Goal: Information Seeking & Learning: Find specific page/section

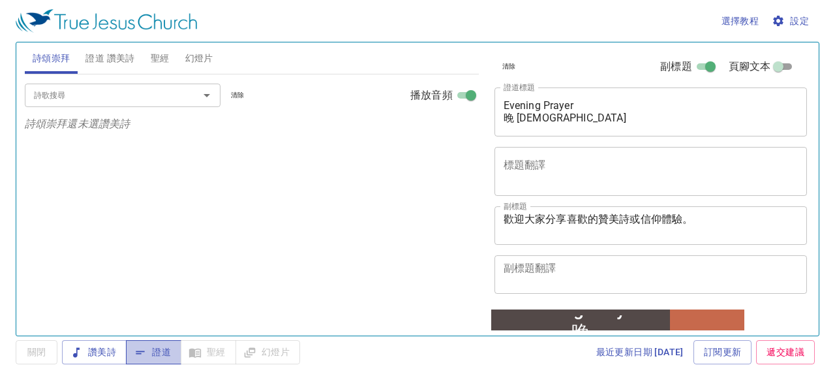
click at [162, 351] on span "證道" at bounding box center [153, 352] width 35 height 16
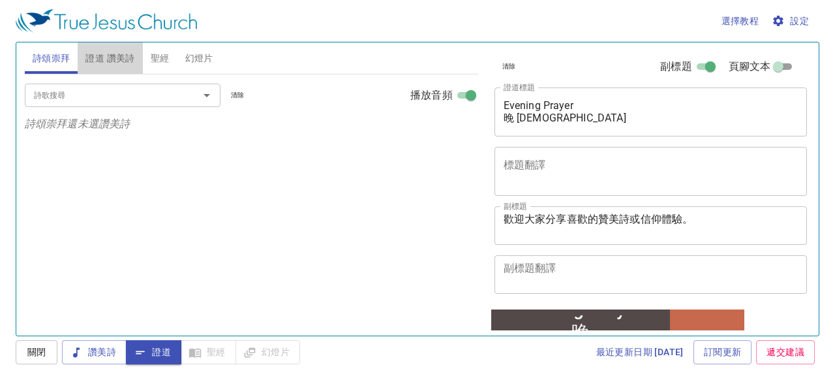
click at [115, 59] on span "證道 讚美詩" at bounding box center [109, 58] width 49 height 16
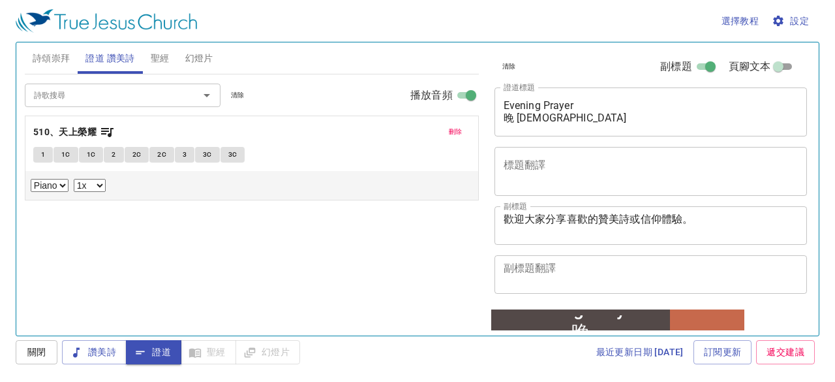
click at [454, 131] on span "刪除" at bounding box center [456, 132] width 14 height 12
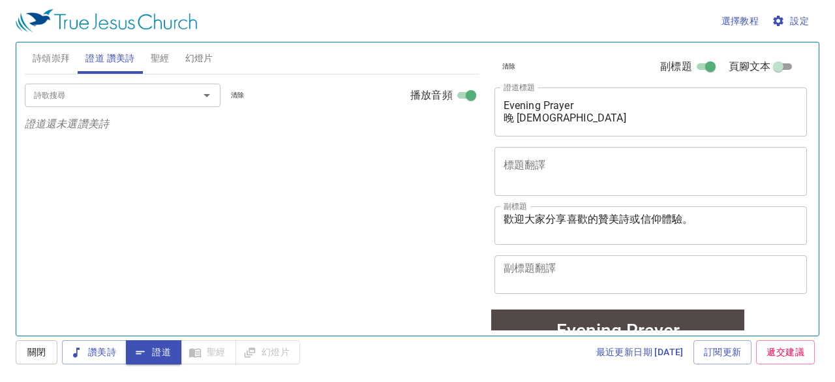
click at [117, 100] on input "詩歌搜尋" at bounding box center [103, 94] width 149 height 15
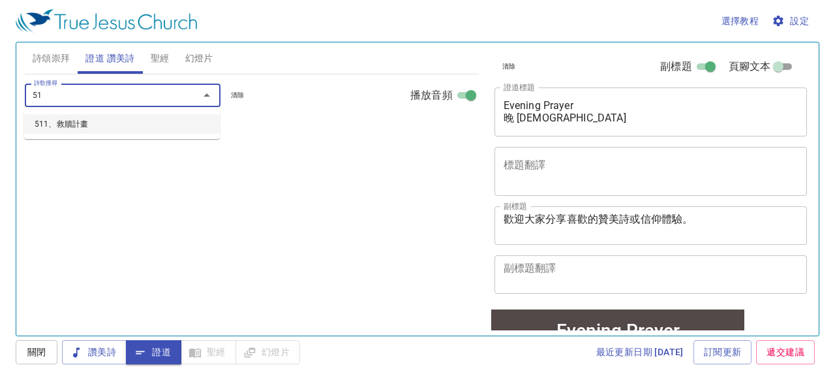
type input "511"
click at [84, 126] on li "511、救贖計畫" at bounding box center [122, 124] width 196 height 20
select select "1"
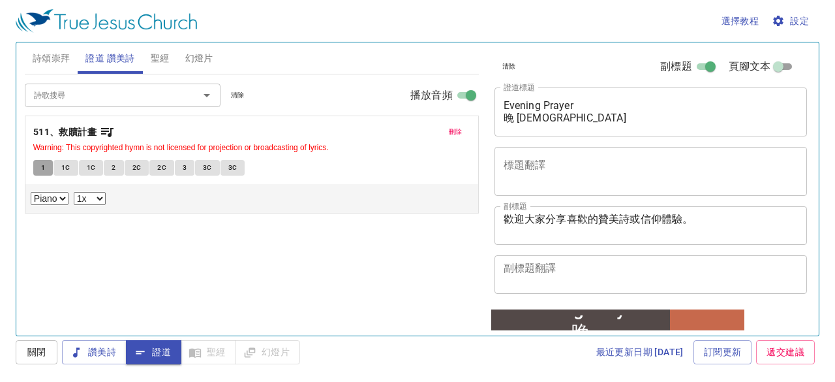
click at [42, 164] on span "1" at bounding box center [43, 168] width 4 height 12
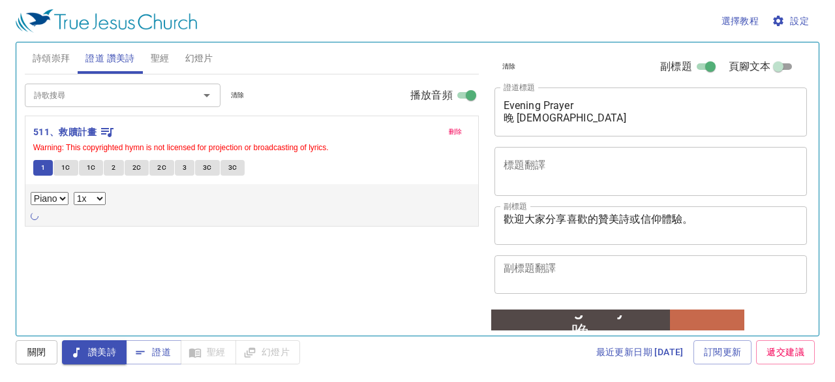
drag, startPoint x: 156, startPoint y: 353, endPoint x: 203, endPoint y: 313, distance: 62.5
click at [203, 313] on div "選擇教程 設定 詩頌崇拜 證道 讚美詩 聖經 幻燈片 詩歌搜尋 詩歌搜尋 清除 播放音頻 詩頌崇拜還未選讚美詩 詩歌搜尋 詩歌搜尋 清除 播放音頻 刪除 51…" at bounding box center [417, 191] width 835 height 382
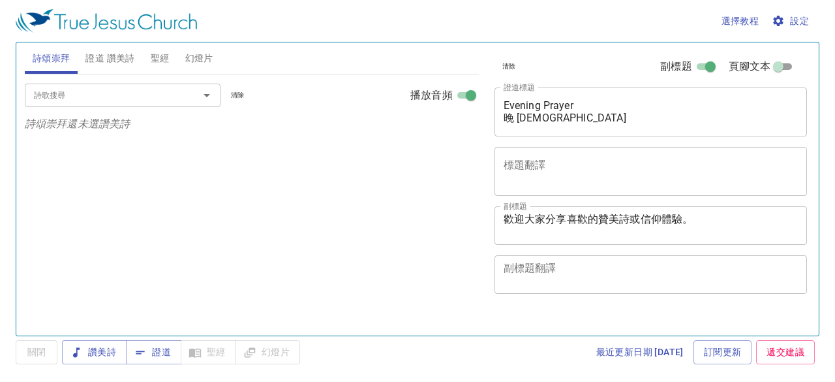
select select "1"
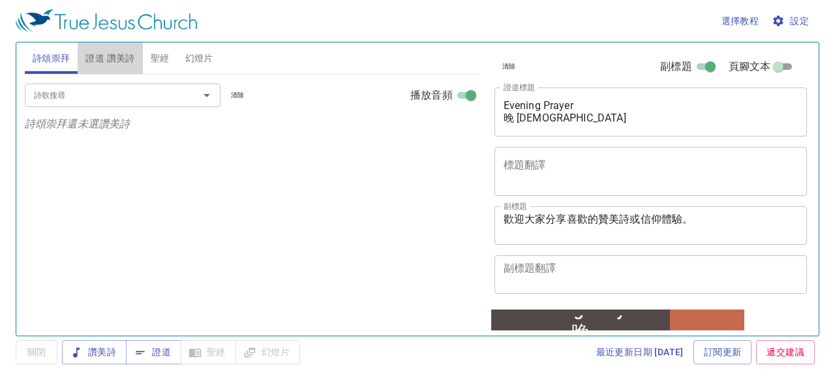
click at [129, 59] on span "證道 讚美詩" at bounding box center [109, 58] width 49 height 16
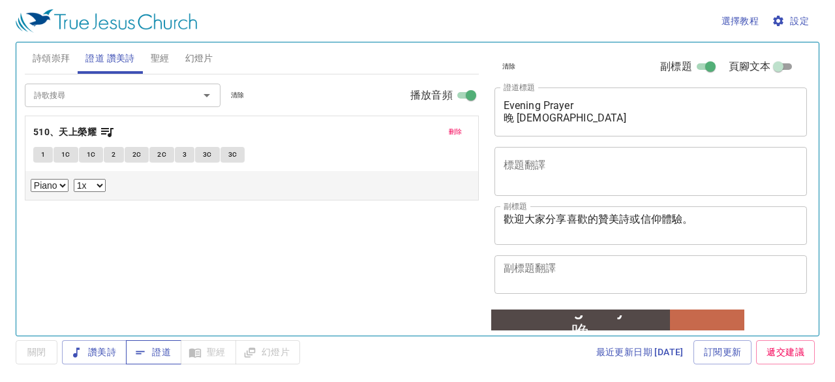
click at [160, 352] on span "證道" at bounding box center [153, 352] width 35 height 16
click at [93, 134] on b "510、天上榮耀" at bounding box center [64, 132] width 63 height 16
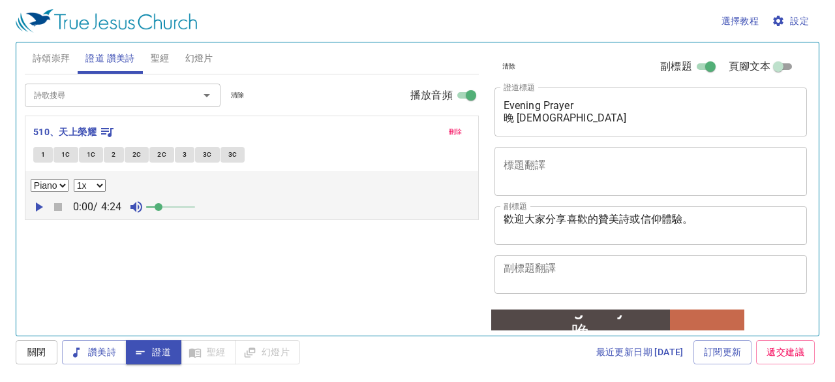
click at [43, 157] on span "1" at bounding box center [43, 155] width 4 height 12
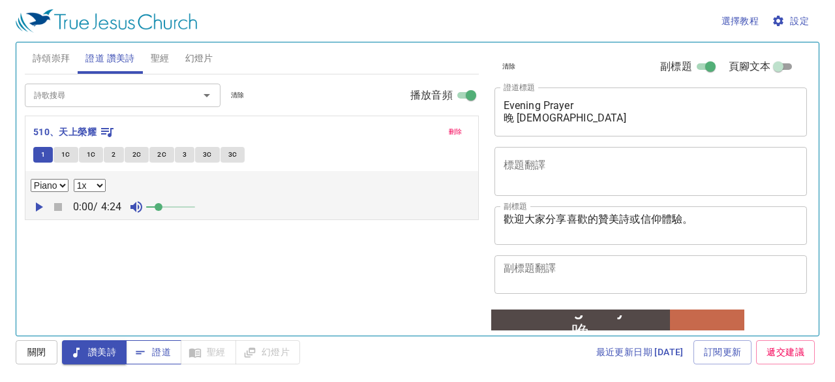
click at [160, 351] on span "證道" at bounding box center [153, 352] width 35 height 16
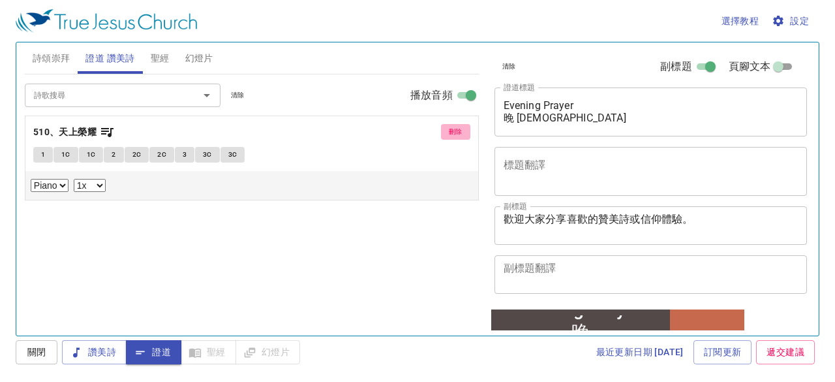
click at [460, 131] on span "刪除" at bounding box center [456, 132] width 14 height 12
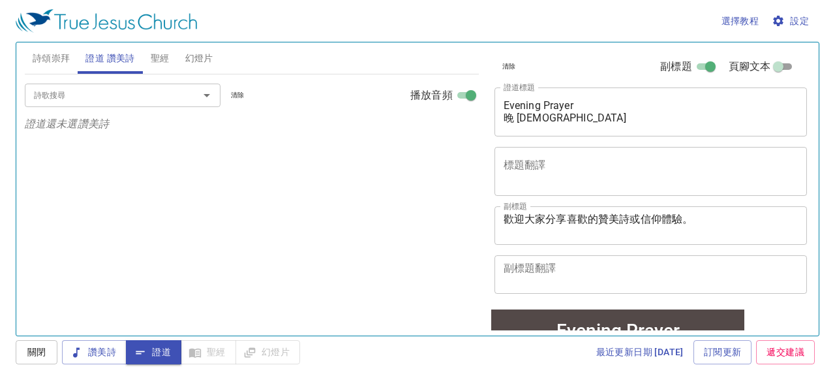
click at [104, 91] on input "詩歌搜尋" at bounding box center [103, 94] width 149 height 15
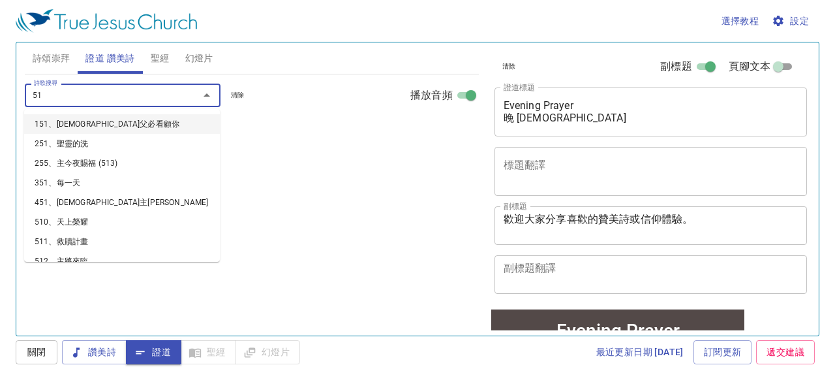
type input "511"
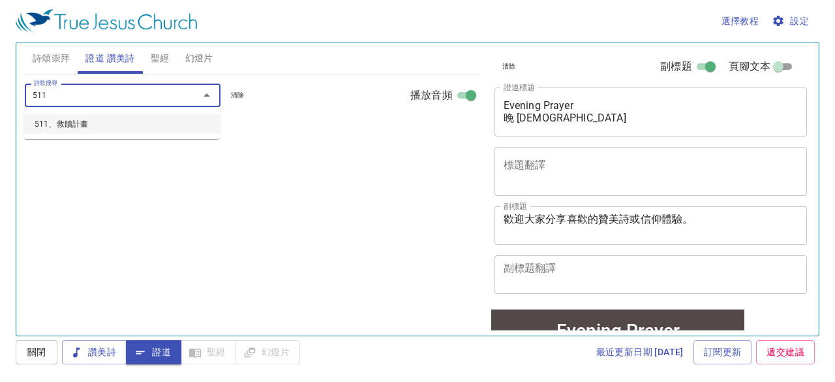
click at [68, 126] on li "511、救贖計畫" at bounding box center [122, 124] width 196 height 20
select select "1"
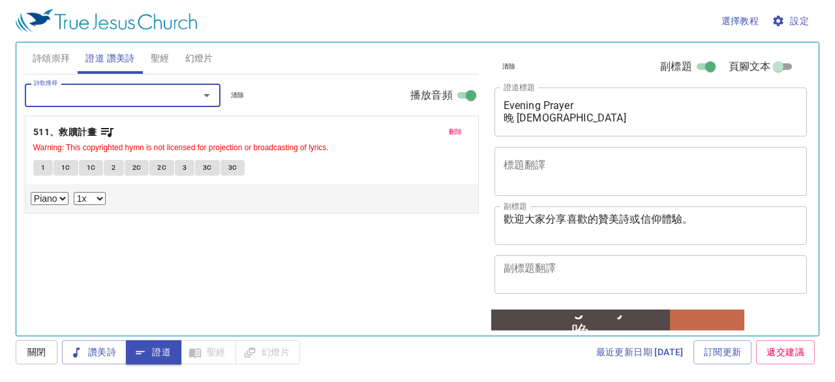
click at [159, 351] on span "證道" at bounding box center [153, 352] width 35 height 16
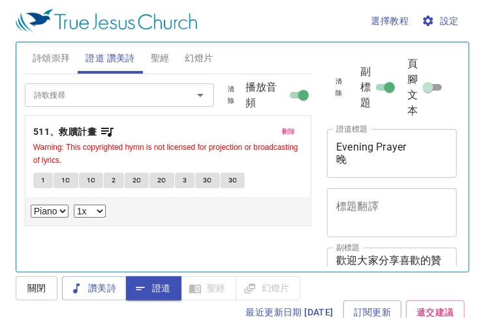
click at [43, 179] on span "1" at bounding box center [43, 181] width 4 height 12
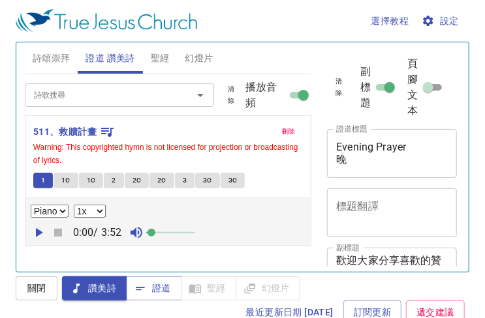
click at [155, 232] on span at bounding box center [151, 233] width 8 height 8
click at [39, 229] on icon "button" at bounding box center [39, 232] width 7 height 9
click at [69, 179] on button "1C" at bounding box center [65, 181] width 25 height 16
click at [89, 180] on span "1C" at bounding box center [91, 181] width 9 height 12
click at [114, 177] on span "2" at bounding box center [114, 181] width 4 height 12
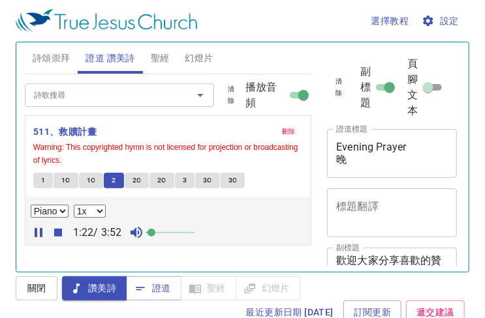
click at [134, 178] on span "2C" at bounding box center [136, 181] width 9 height 12
click at [151, 177] on button "2C" at bounding box center [161, 181] width 25 height 16
click at [183, 181] on span "3" at bounding box center [185, 181] width 4 height 12
click at [161, 179] on span "2C" at bounding box center [161, 181] width 9 height 12
click at [179, 180] on button "3" at bounding box center [185, 181] width 20 height 16
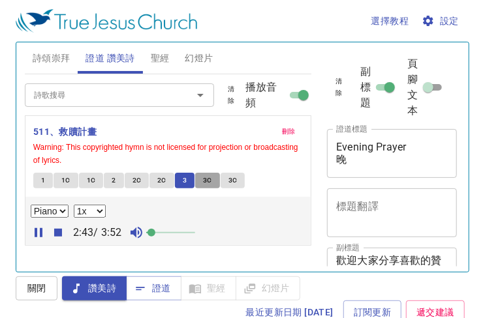
click at [207, 179] on span "3C" at bounding box center [207, 181] width 9 height 12
click at [233, 179] on span "3C" at bounding box center [232, 181] width 9 height 12
click at [46, 182] on button "1" at bounding box center [43, 181] width 20 height 16
click at [158, 57] on span "聖經" at bounding box center [160, 58] width 19 height 16
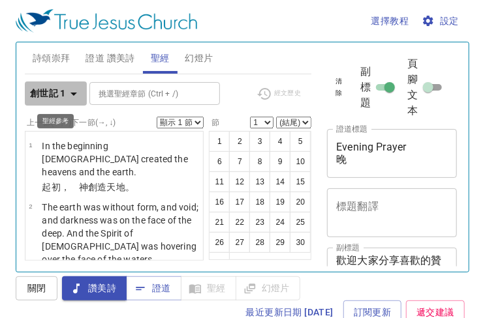
click at [74, 93] on icon "button" at bounding box center [73, 94] width 7 height 3
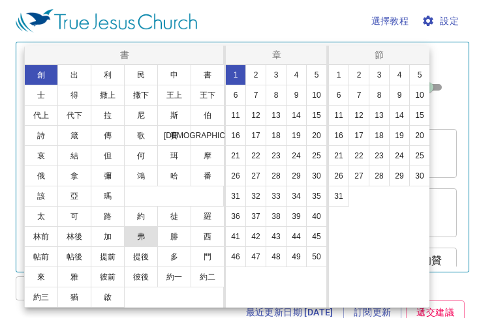
click at [136, 233] on button "弗" at bounding box center [141, 236] width 34 height 21
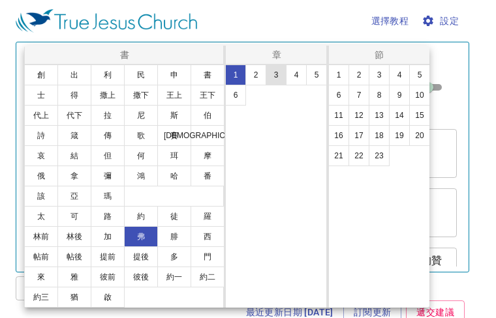
click at [273, 72] on button "3" at bounding box center [275, 75] width 21 height 21
click at [396, 94] on button "9" at bounding box center [399, 95] width 21 height 21
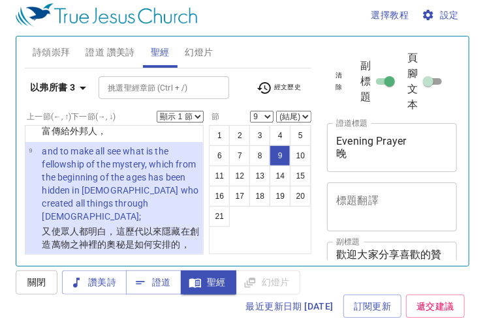
scroll to position [840, 0]
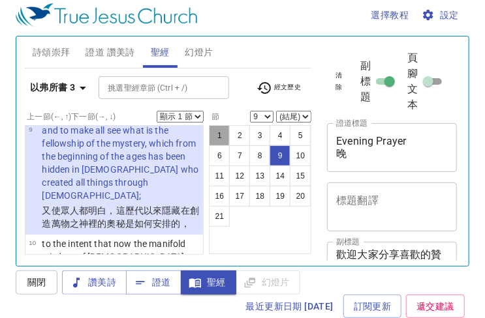
click at [213, 132] on button "1" at bounding box center [219, 135] width 21 height 21
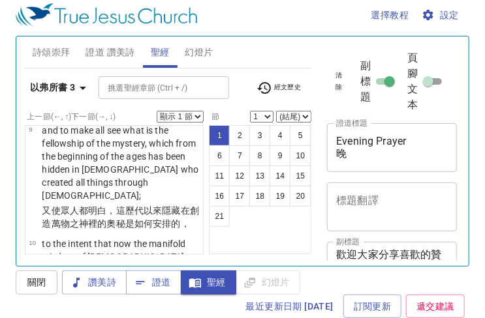
scroll to position [0, 0]
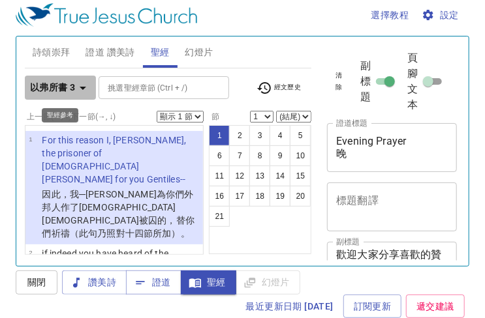
click at [75, 86] on icon "button" at bounding box center [83, 88] width 16 height 16
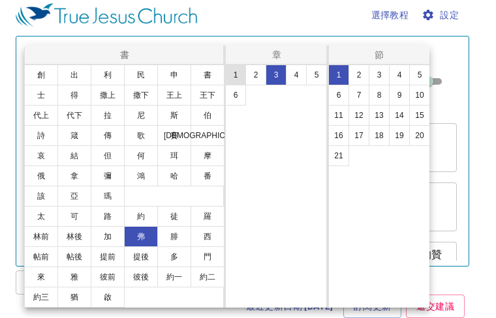
click at [235, 78] on button "1" at bounding box center [235, 75] width 21 height 21
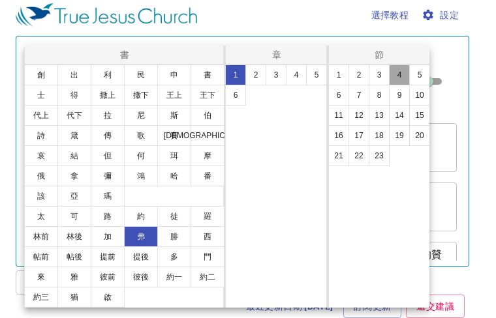
click at [396, 76] on button "4" at bounding box center [399, 75] width 21 height 21
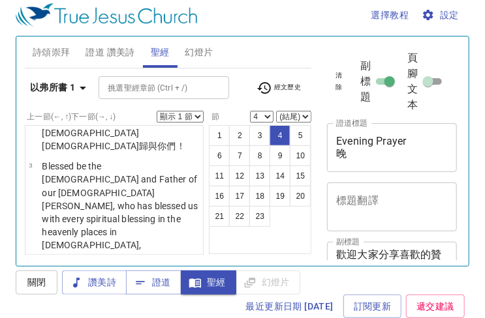
click at [104, 50] on span "證道 讚美詩" at bounding box center [109, 52] width 49 height 16
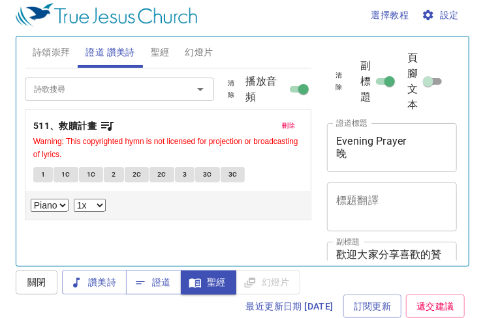
click at [108, 175] on button "2" at bounding box center [114, 175] width 20 height 16
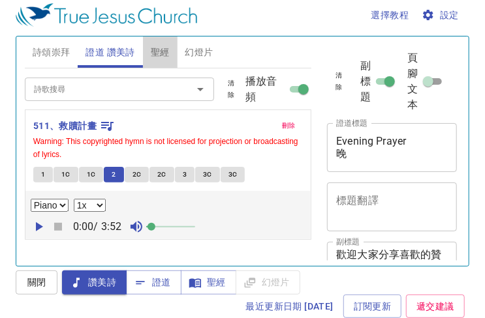
click at [168, 52] on span "聖經" at bounding box center [160, 52] width 19 height 16
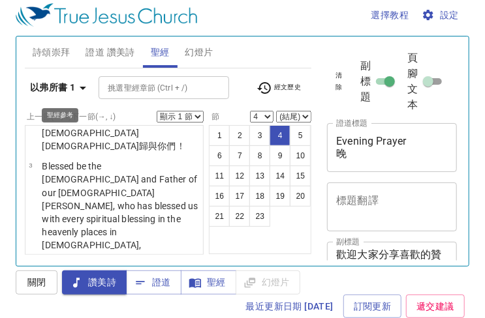
click at [85, 89] on icon "button" at bounding box center [83, 88] width 16 height 16
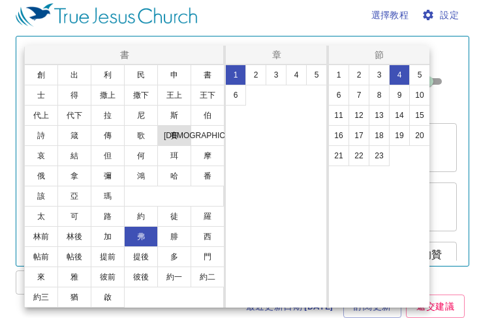
click at [171, 135] on button "賽" at bounding box center [174, 135] width 34 height 21
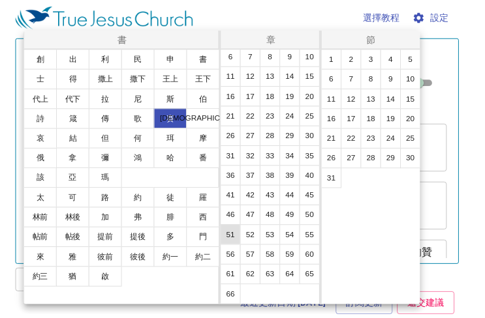
scroll to position [65, 0]
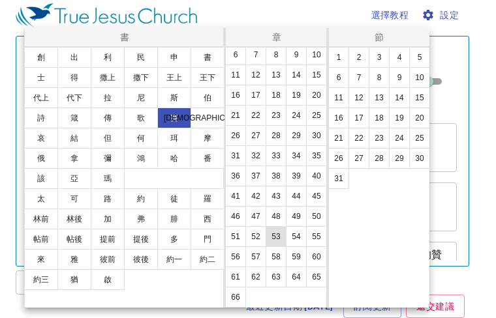
click at [265, 247] on button "53" at bounding box center [275, 236] width 21 height 21
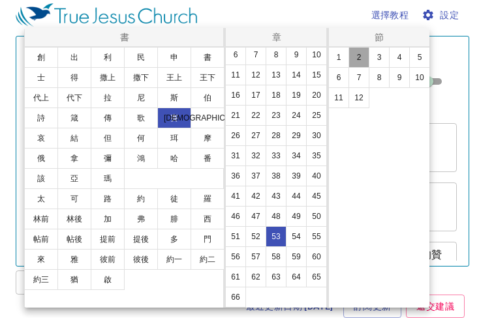
click at [363, 57] on button "2" at bounding box center [358, 57] width 21 height 21
select select "2"
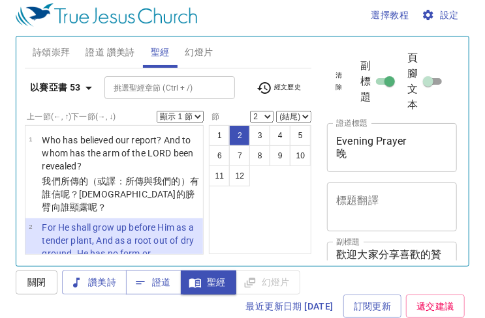
scroll to position [98, 0]
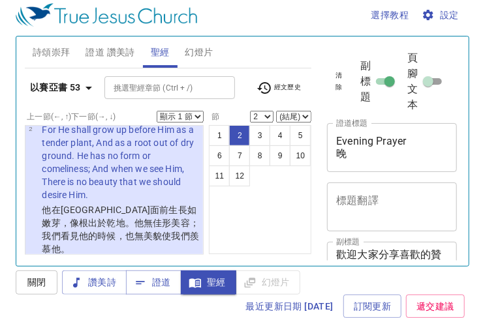
click at [194, 115] on select "顯示 1 節 顯示 2 節 顯示 3 節 顯示 4 節 顯示 5 節" at bounding box center [180, 117] width 47 height 12
select select "5"
click at [157, 111] on select "顯示 1 節 顯示 2 節 顯示 3 節 顯示 4 節 顯示 5 節" at bounding box center [180, 117] width 47 height 12
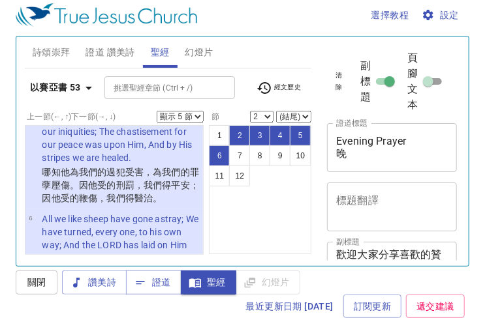
scroll to position [620, 0]
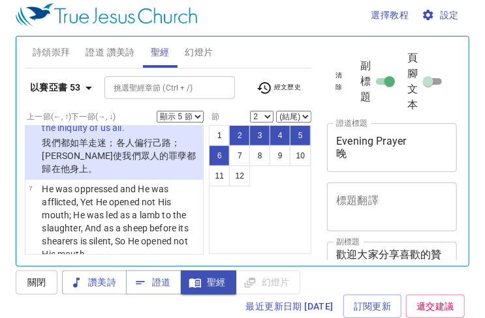
click at [284, 138] on button "4" at bounding box center [279, 135] width 21 height 21
select select "4"
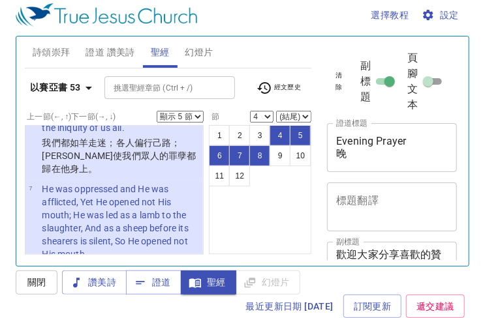
scroll to position [344, 0]
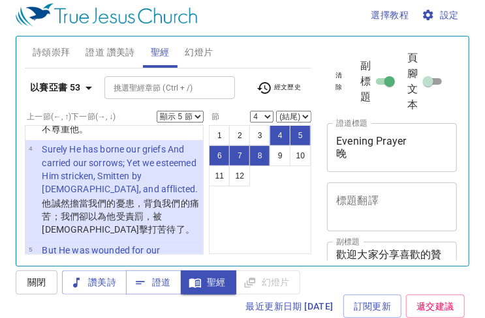
click at [199, 116] on select "顯示 1 節 顯示 2 節 顯示 3 節 顯示 4 節 顯示 5 節" at bounding box center [180, 117] width 47 height 12
select select "3"
click at [157, 111] on select "顯示 1 節 顯示 2 節 顯示 3 節 顯示 4 節 顯示 5 節" at bounding box center [180, 117] width 47 height 12
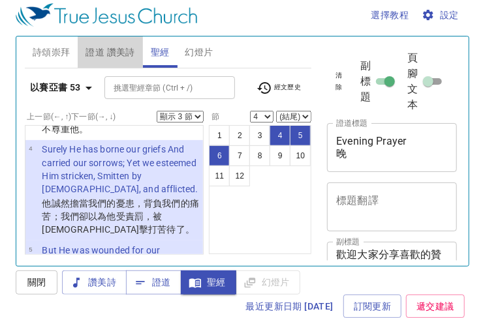
click at [98, 46] on span "證道 讚美詩" at bounding box center [109, 52] width 49 height 16
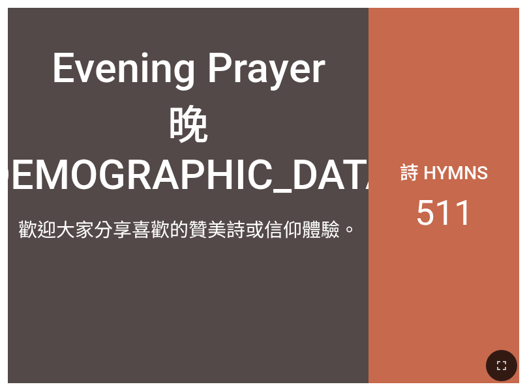
drag, startPoint x: 449, startPoint y: 27, endPoint x: 449, endPoint y: 82, distance: 54.1
click at [449, 82] on div "詩 Hymns 511" at bounding box center [443, 196] width 151 height 376
drag, startPoint x: 509, startPoint y: 5, endPoint x: 518, endPoint y: 68, distance: 64.6
click at [517, 71] on div "Evening Prayer 晚 禱 會 Evening Prayer 晚 禱 會 歡迎大家分享喜歡的贊美詩或信仰體驗。 歡迎大家分享喜歡的贊美詩或信仰體驗。…" at bounding box center [263, 195] width 527 height 391
